Goal: Transaction & Acquisition: Purchase product/service

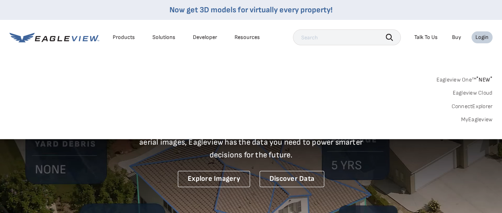
click at [474, 117] on link "MyEagleview" at bounding box center [477, 119] width 32 height 7
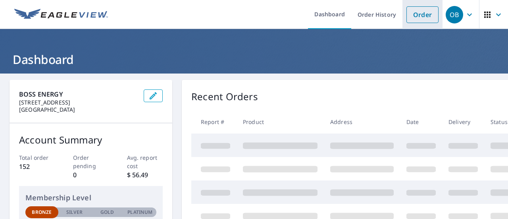
click at [417, 15] on link "Order" at bounding box center [422, 14] width 32 height 17
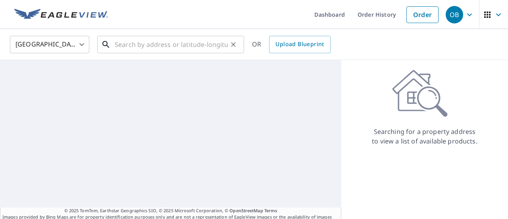
click at [152, 42] on input "text" at bounding box center [171, 44] width 113 height 22
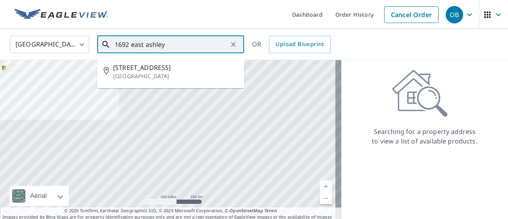
click at [152, 68] on span "1692 E Ashley Ave" at bounding box center [175, 68] width 125 height 10
type input "1692 E Ashley Ave Folly Beach, SC 29439"
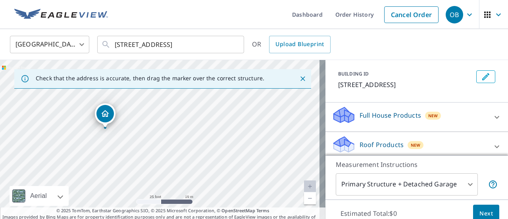
scroll to position [79, 0]
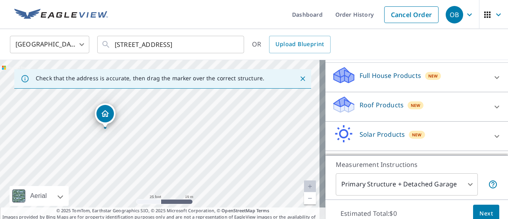
click at [374, 105] on p "Roof Products" at bounding box center [382, 105] width 44 height 10
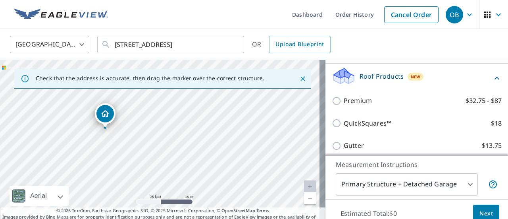
scroll to position [119, 0]
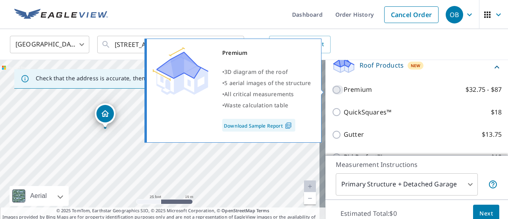
click at [332, 92] on input "Premium $32.75 - $87" at bounding box center [338, 90] width 12 height 10
checkbox input "true"
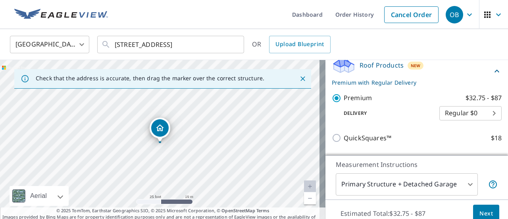
click at [480, 206] on button "Next" at bounding box center [486, 213] width 26 height 18
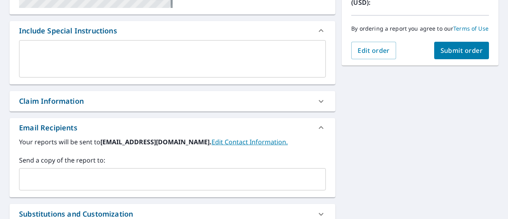
scroll to position [198, 0]
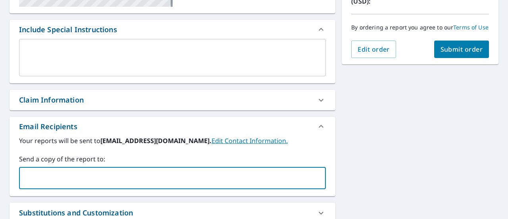
click at [108, 173] on input "text" at bounding box center [167, 177] width 288 height 15
type input "jreed@bossenergyse.com"
click at [458, 54] on span "Submit order" at bounding box center [462, 49] width 42 height 9
